Goal: Task Accomplishment & Management: Complete application form

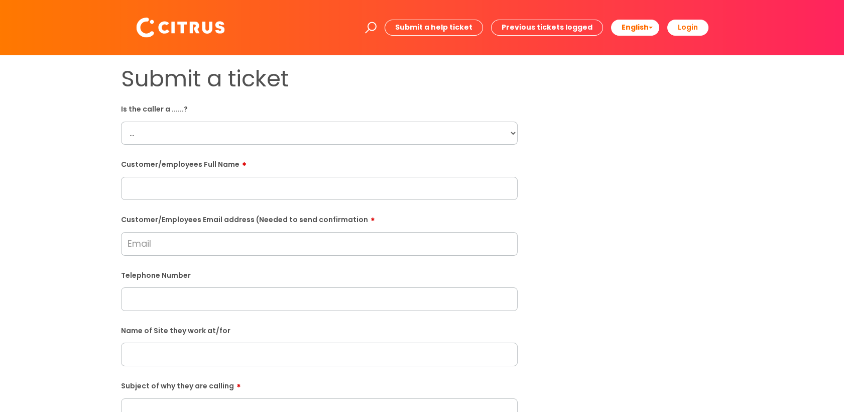
click at [496, 134] on select "... Citrus Customer Citrus Employee [DEMOGRAPHIC_DATA] Supplier" at bounding box center [319, 133] width 397 height 23
select select "Contractor"
click at [121, 122] on select "... Citrus Customer Citrus Employee [DEMOGRAPHIC_DATA] Supplier" at bounding box center [319, 133] width 397 height 23
click at [174, 193] on input "text" at bounding box center [319, 188] width 397 height 23
paste input "[PERSON_NAME]"
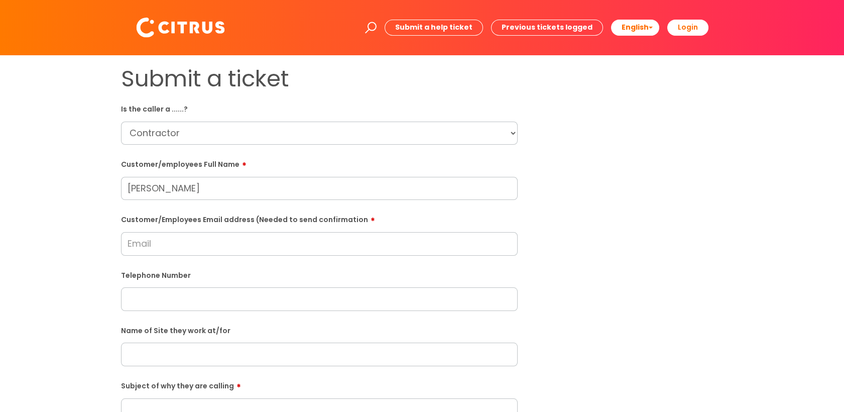
type input "[PERSON_NAME]"
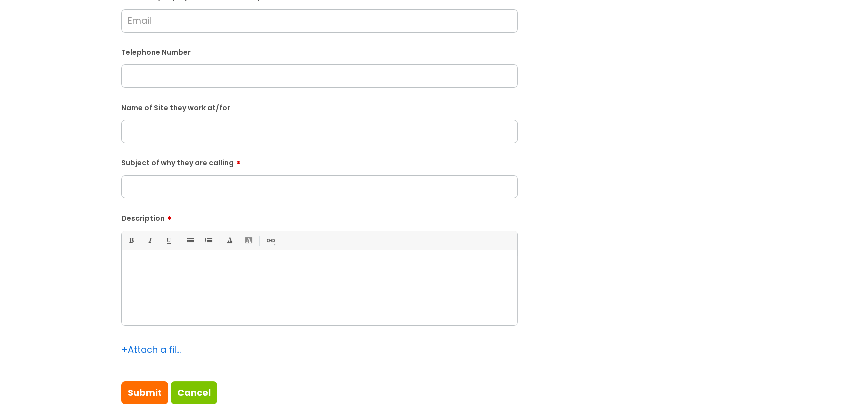
scroll to position [167, 0]
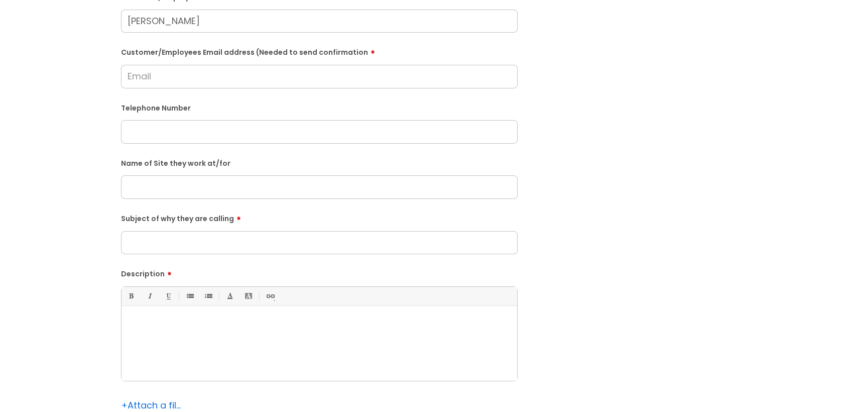
click at [280, 191] on input "text" at bounding box center [319, 186] width 397 height 23
paste input "[GEOGRAPHIC_DATA]"
type input "[GEOGRAPHIC_DATA]"
click at [274, 345] on div at bounding box center [320, 345] width 396 height 69
click at [278, 336] on div at bounding box center [320, 345] width 396 height 69
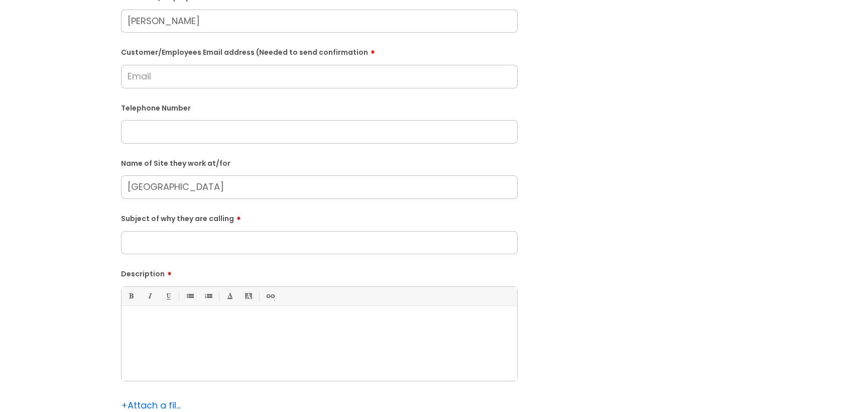
click at [338, 335] on div at bounding box center [320, 345] width 396 height 69
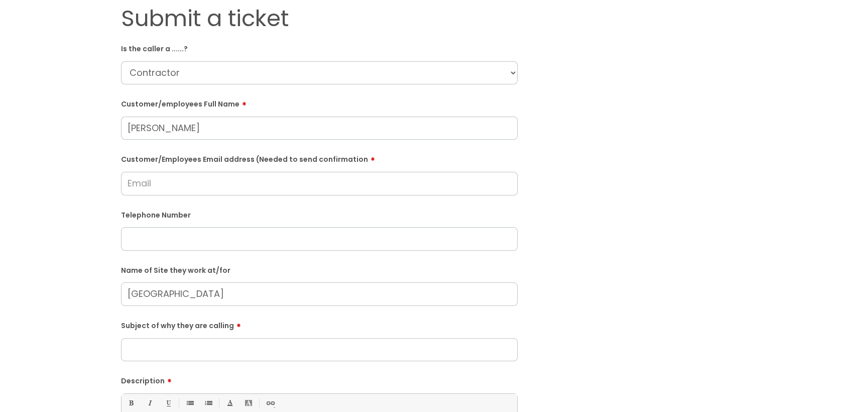
scroll to position [0, 0]
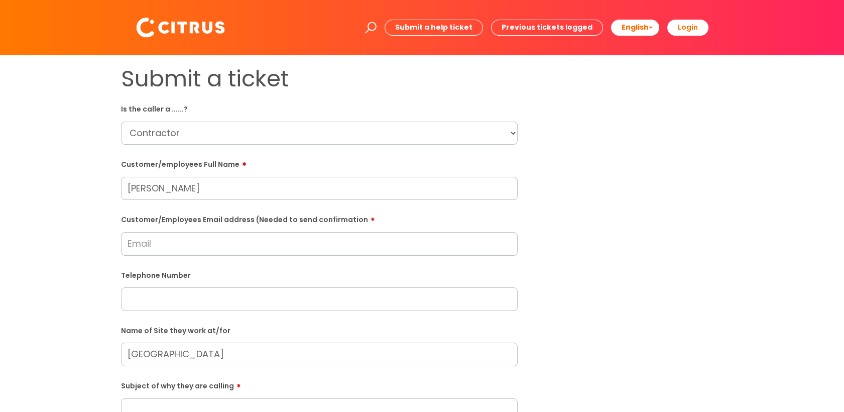
click at [252, 135] on select "... Citrus Customer Citrus Employee [DEMOGRAPHIC_DATA] Supplier" at bounding box center [319, 133] width 397 height 23
click at [121, 122] on select "... Citrus Customer Citrus Employee [DEMOGRAPHIC_DATA] Supplier" at bounding box center [319, 133] width 397 height 23
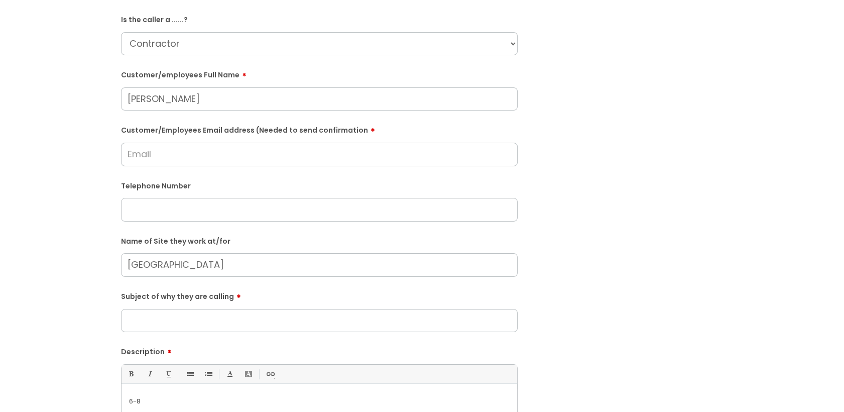
scroll to position [111, 0]
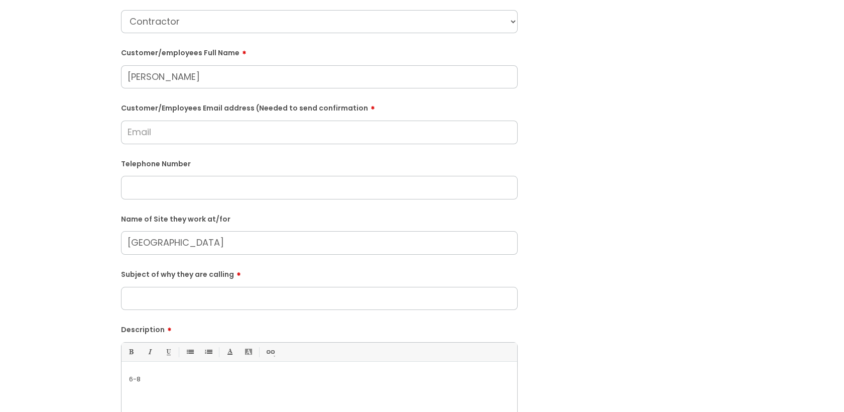
click at [175, 140] on input "Customer/Employees Email address (Needed to send confirmation" at bounding box center [319, 132] width 397 height 23
paste input "[EMAIL_ADDRESS][DOMAIN_NAME]"
type input "[EMAIL_ADDRESS][DOMAIN_NAME]"
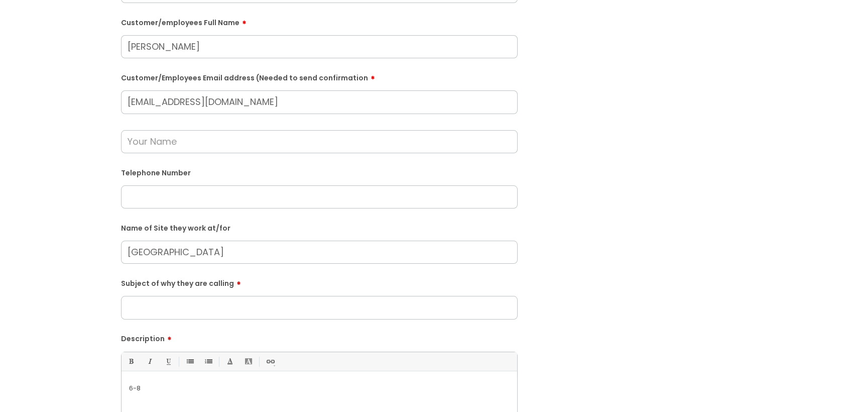
scroll to position [167, 0]
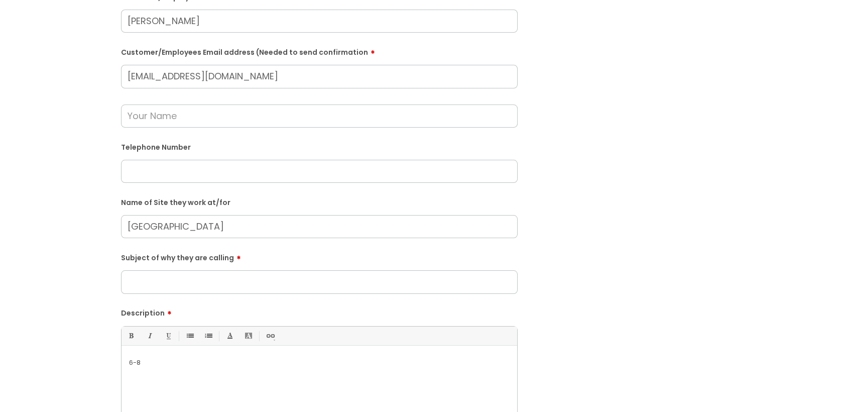
click at [194, 168] on input "text" at bounding box center [319, 171] width 397 height 23
paste input "07400 087415"
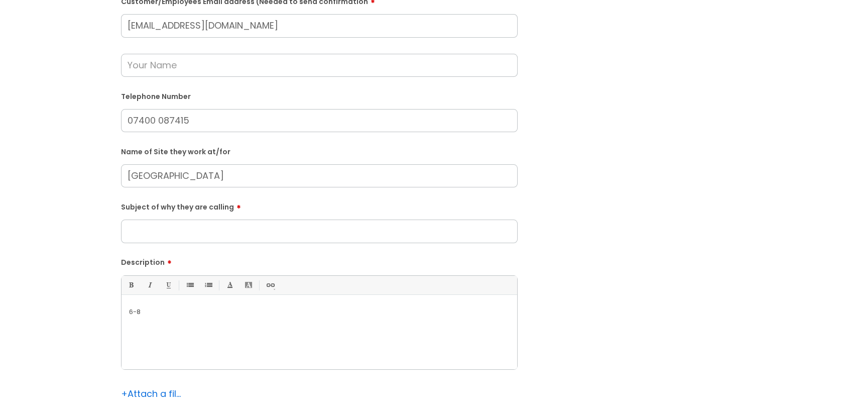
scroll to position [279, 0]
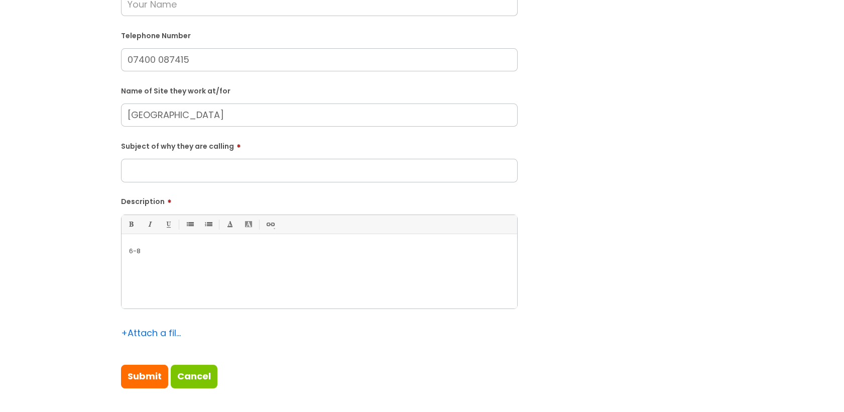
type input "07400 087415"
click at [204, 174] on input "Subject of why they are calling" at bounding box center [319, 170] width 397 height 23
type input "Clock in"
click at [172, 256] on p "6-8" at bounding box center [319, 251] width 381 height 9
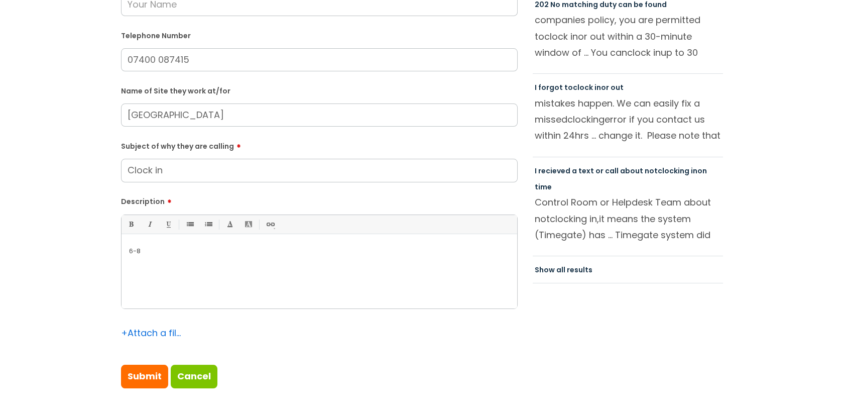
click at [125, 252] on div "6-8" at bounding box center [320, 273] width 396 height 69
click at [257, 254] on p "She called as the clocking in and out is not working. 6-8" at bounding box center [319, 251] width 381 height 9
drag, startPoint x: 341, startPoint y: 271, endPoint x: 329, endPoint y: 269, distance: 12.7
click at [341, 271] on div "She called as the clocking in and out is still not working. 6-8" at bounding box center [320, 273] width 396 height 69
click at [298, 255] on p "She called as the clocking in and out is still not working. 6-8" at bounding box center [319, 251] width 381 height 9
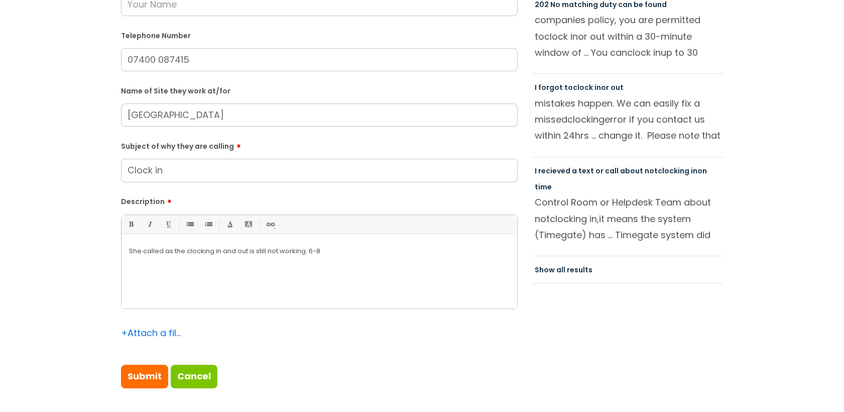
click at [315, 256] on p "She called as the clocking in and out is still not working. 6-8" at bounding box center [319, 251] width 381 height 9
click at [310, 256] on p "She called as the clocking in and out is still not working. 6-8" at bounding box center [319, 251] width 381 height 9
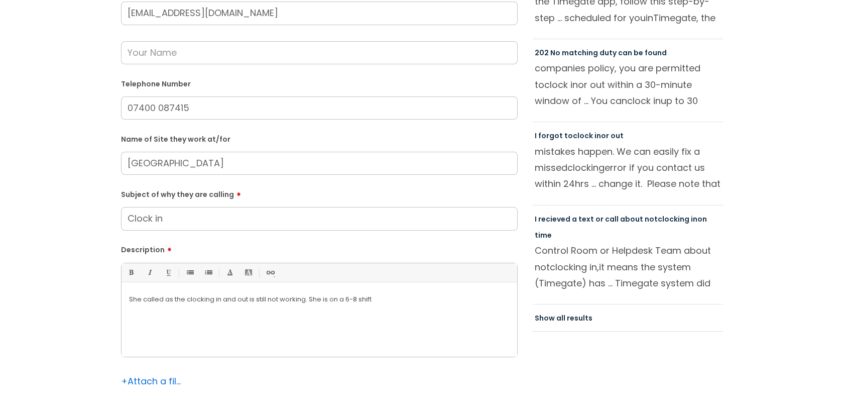
scroll to position [0, 0]
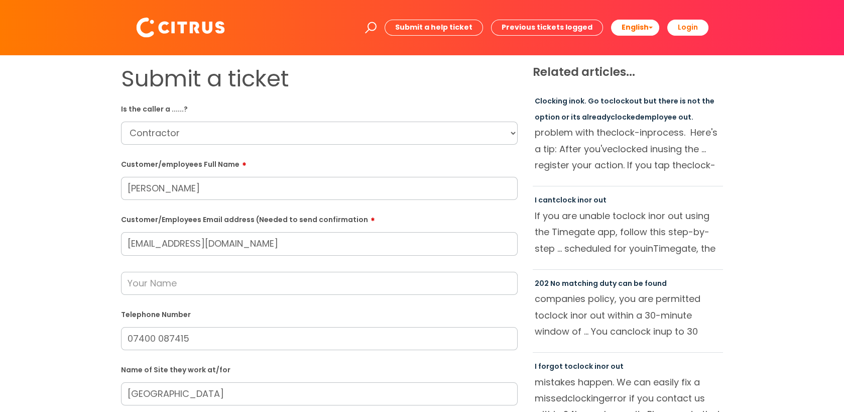
click at [223, 135] on select "... Citrus Customer Citrus Employee [DEMOGRAPHIC_DATA] Supplier" at bounding box center [319, 133] width 397 height 23
click at [0, 272] on html "Enter your search term here... Search Submit a help ticket Previous tickets log…" at bounding box center [422, 206] width 844 height 412
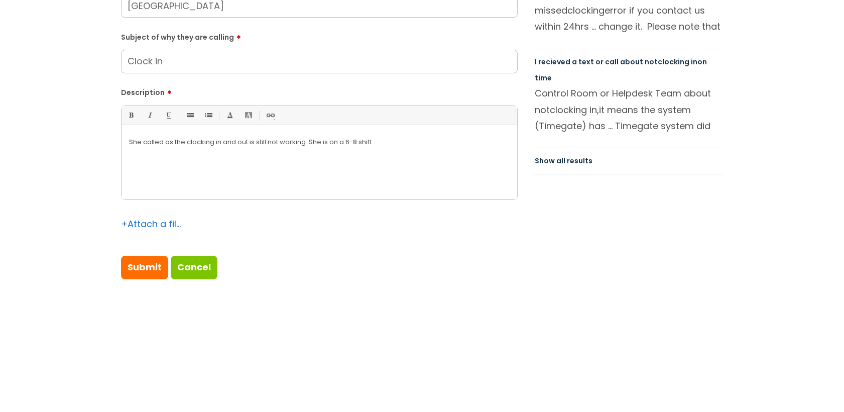
scroll to position [390, 0]
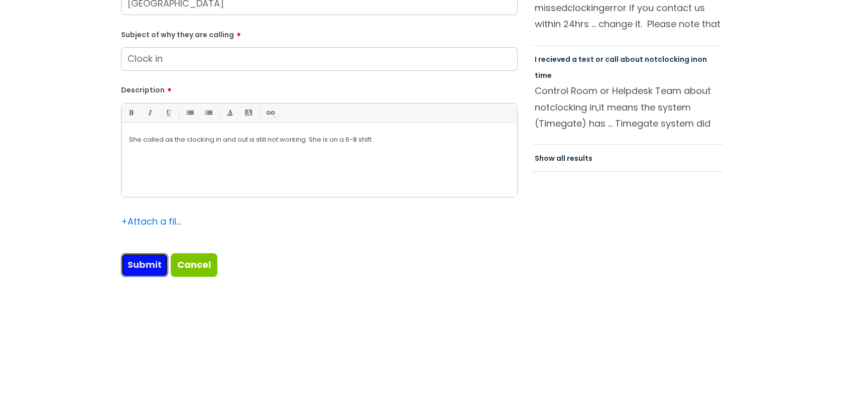
click at [131, 271] on input "Submit" at bounding box center [144, 264] width 47 height 23
type input "Please Wait..."
